Goal: Use online tool/utility: Utilize a website feature to perform a specific function

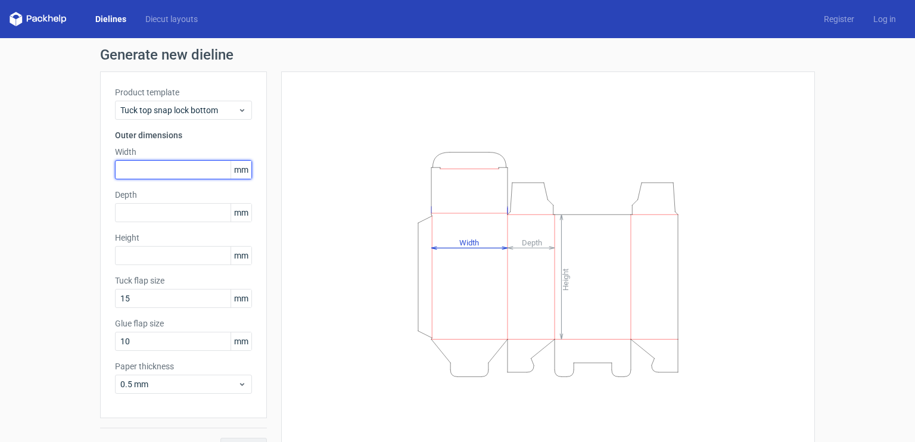
click at [189, 178] on input "text" at bounding box center [183, 169] width 137 height 19
type input "50"
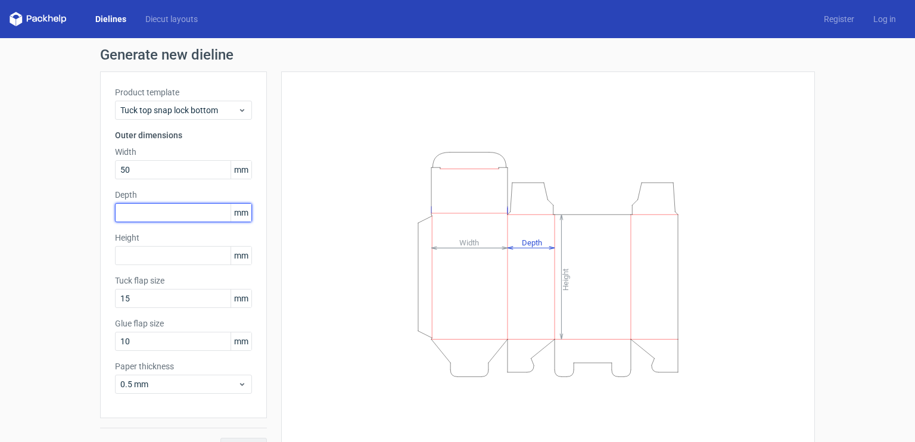
click at [151, 213] on input "text" at bounding box center [183, 212] width 137 height 19
type input "50"
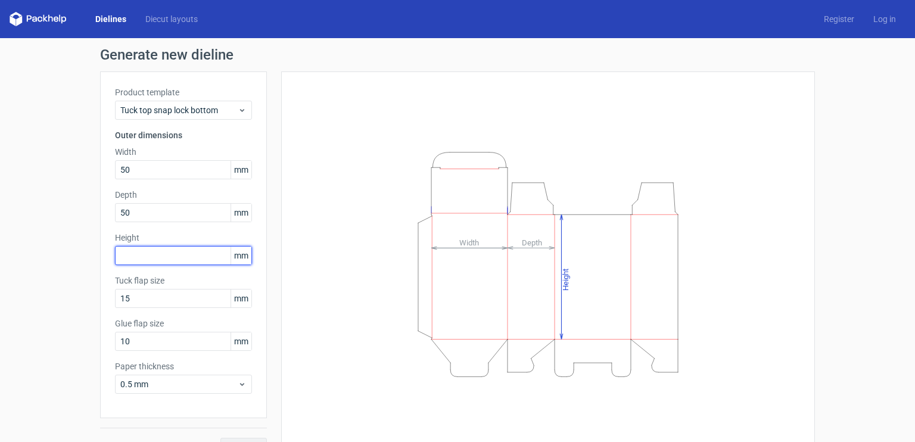
click at [141, 254] on input "text" at bounding box center [183, 255] width 137 height 19
type input "135"
click at [287, 259] on div "Height Depth Width" at bounding box center [548, 263] width 534 height 385
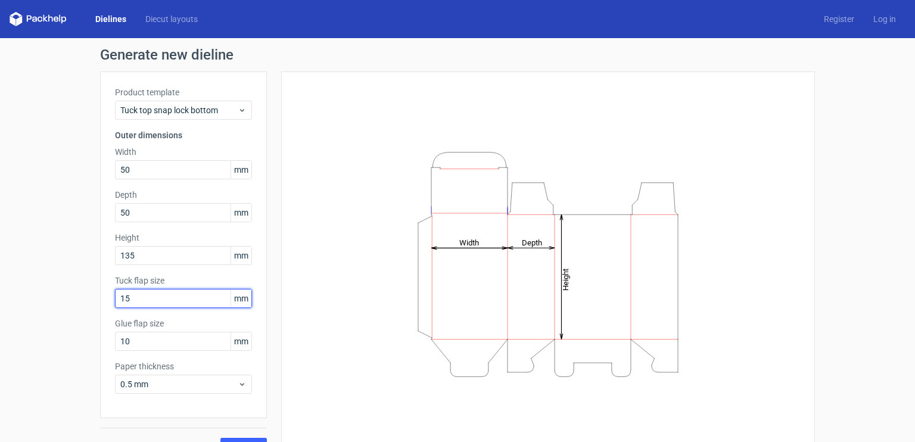
click at [217, 304] on input "15" at bounding box center [183, 298] width 137 height 19
click at [319, 237] on div "Height Depth Width" at bounding box center [548, 264] width 504 height 356
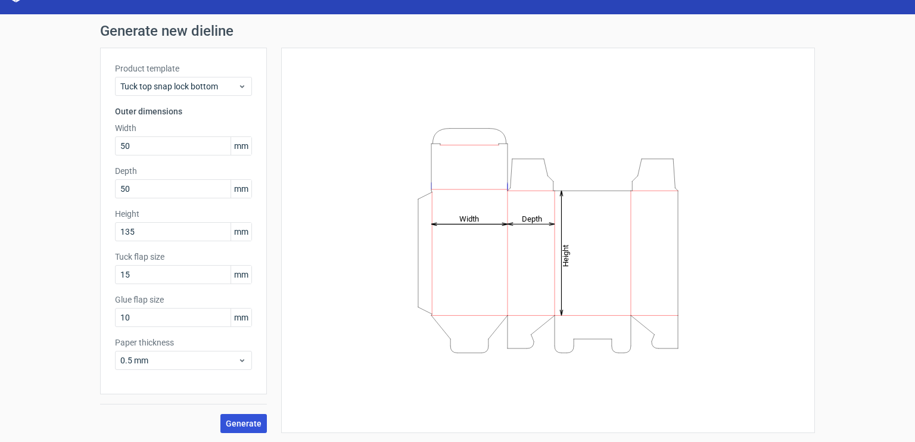
click at [244, 419] on span "Generate" at bounding box center [244, 423] width 36 height 8
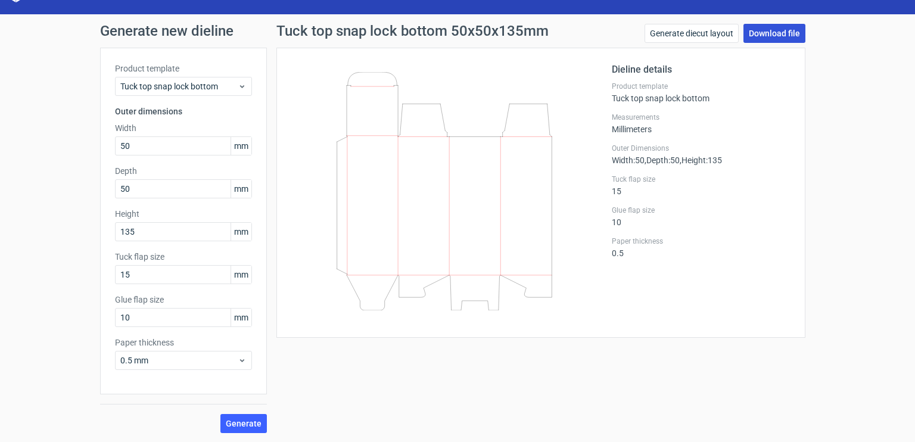
click at [779, 35] on link "Download file" at bounding box center [774, 33] width 62 height 19
click at [701, 38] on link "Generate diecut layout" at bounding box center [692, 33] width 94 height 19
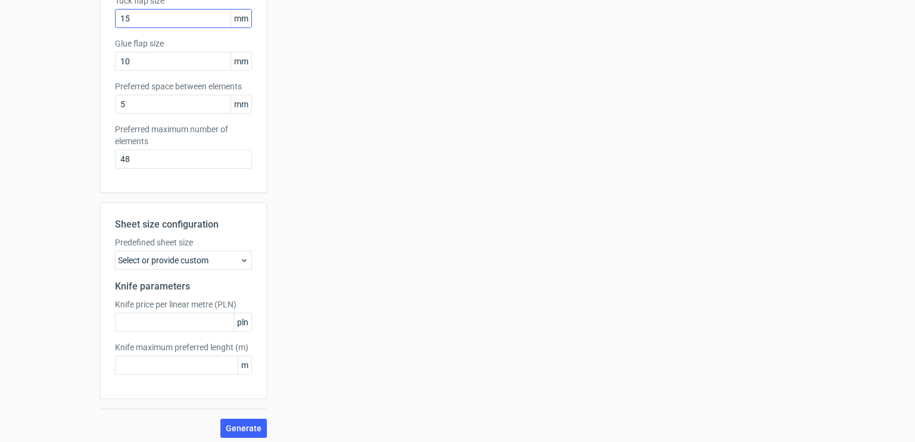
scroll to position [279, 0]
click at [242, 260] on use at bounding box center [244, 261] width 5 height 3
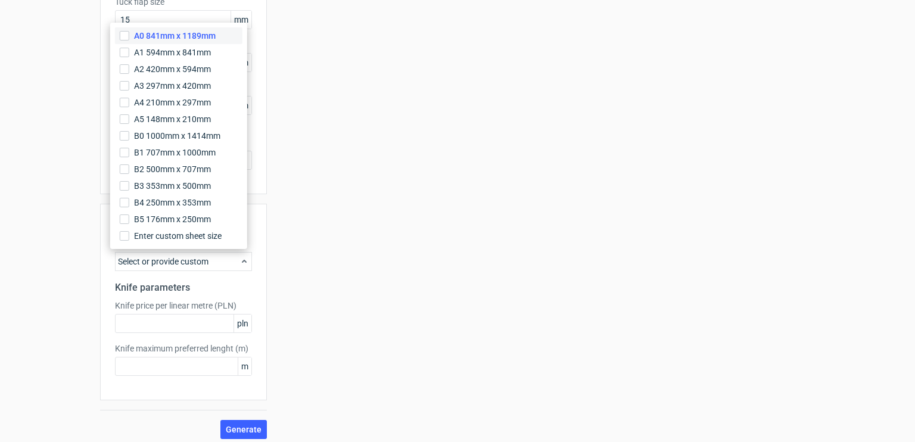
click at [174, 36] on span "A0 841mm x 1189mm" at bounding box center [175, 36] width 82 height 12
click at [129, 36] on input "A0 841mm x 1189mm" at bounding box center [125, 36] width 10 height 10
click at [227, 284] on h2 "Knife parameters" at bounding box center [183, 288] width 137 height 14
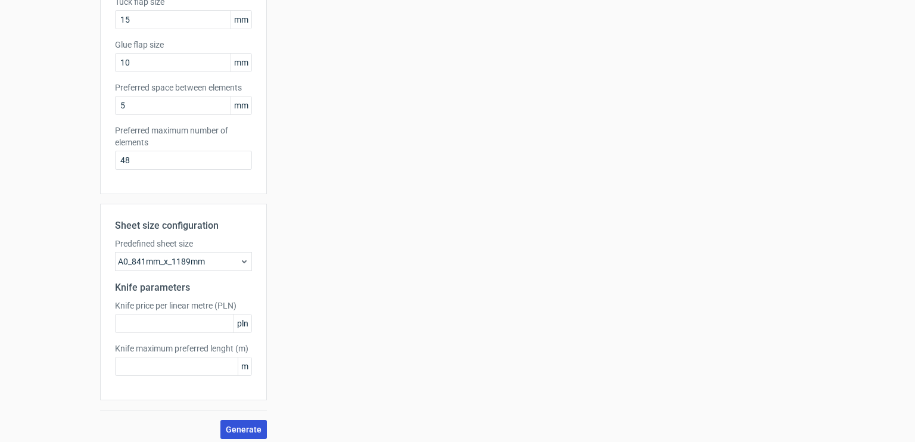
click at [238, 431] on span "Generate" at bounding box center [244, 429] width 36 height 8
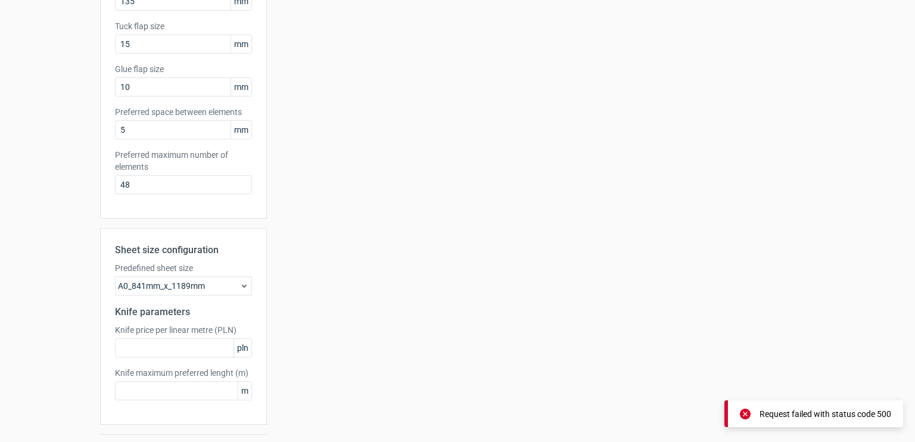
scroll to position [260, 0]
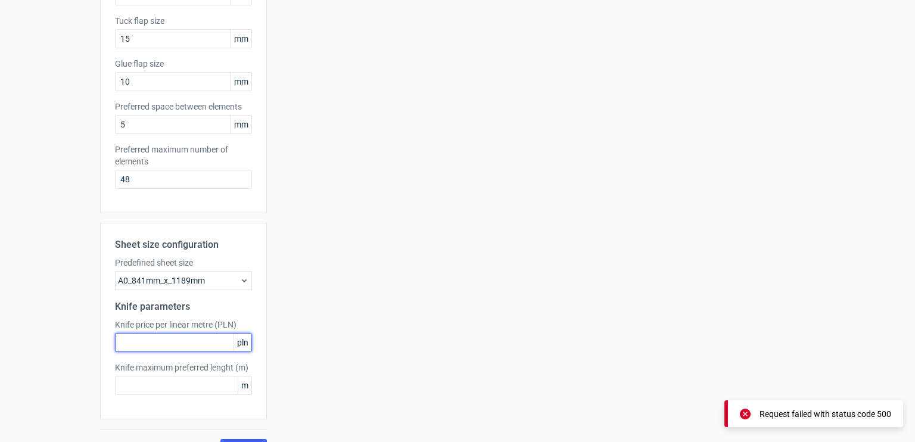
click at [167, 347] on input "text" at bounding box center [183, 342] width 137 height 19
type input "24"
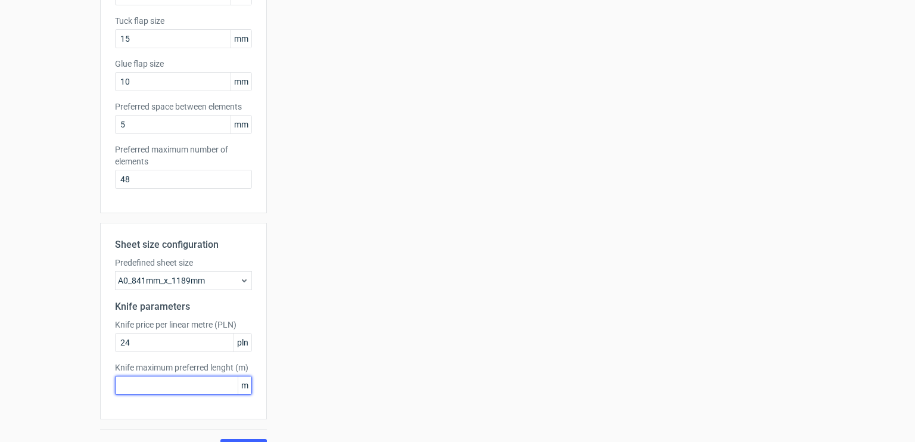
click at [169, 379] on input "text" at bounding box center [183, 385] width 137 height 19
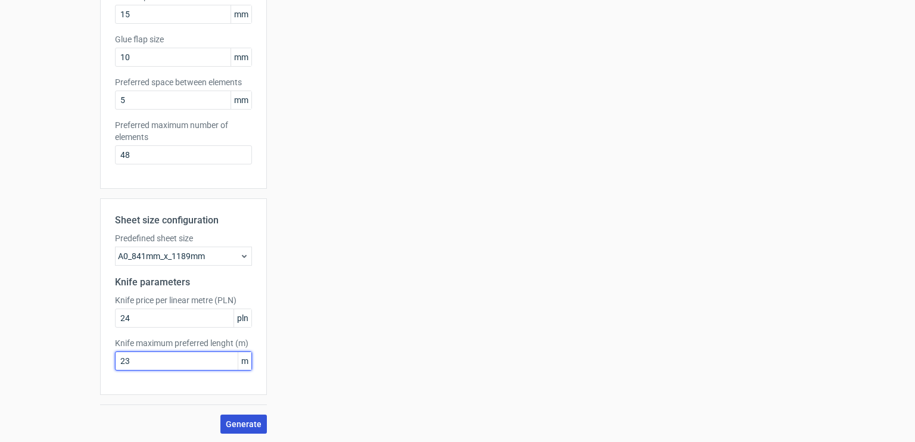
type input "23"
click at [237, 420] on span "Generate" at bounding box center [244, 424] width 36 height 8
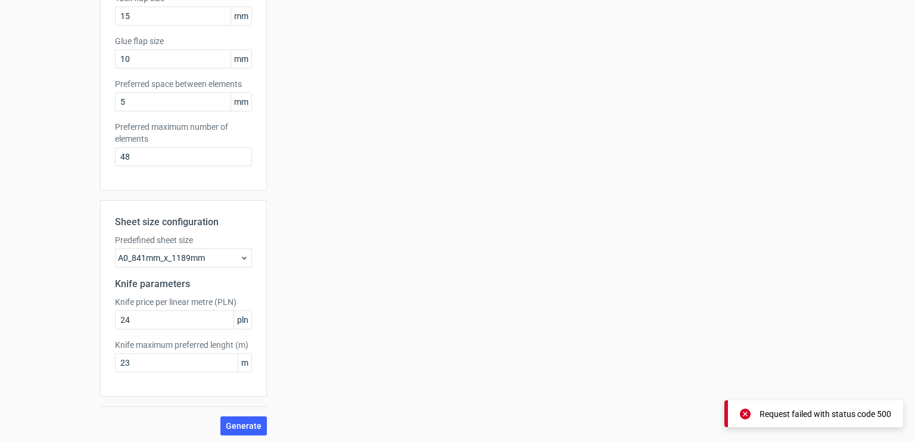
scroll to position [0, 0]
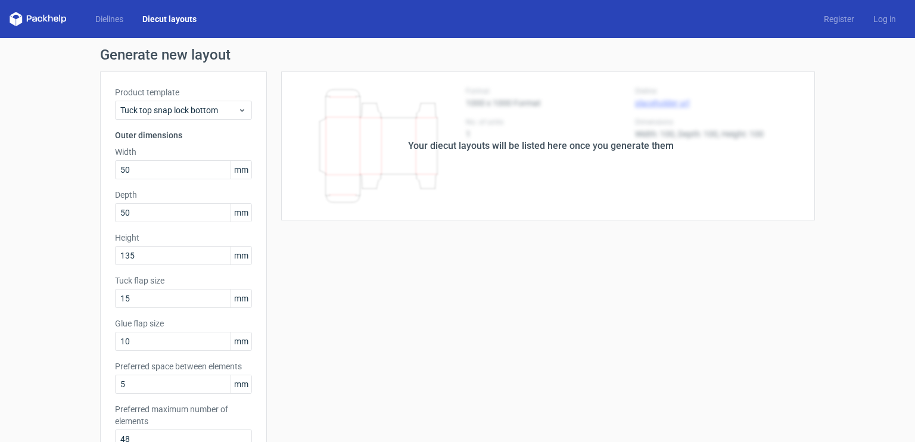
click at [525, 149] on div "Your diecut layouts will be listed here once you generate them" at bounding box center [541, 146] width 266 height 14
